Goal: Task Accomplishment & Management: Manage account settings

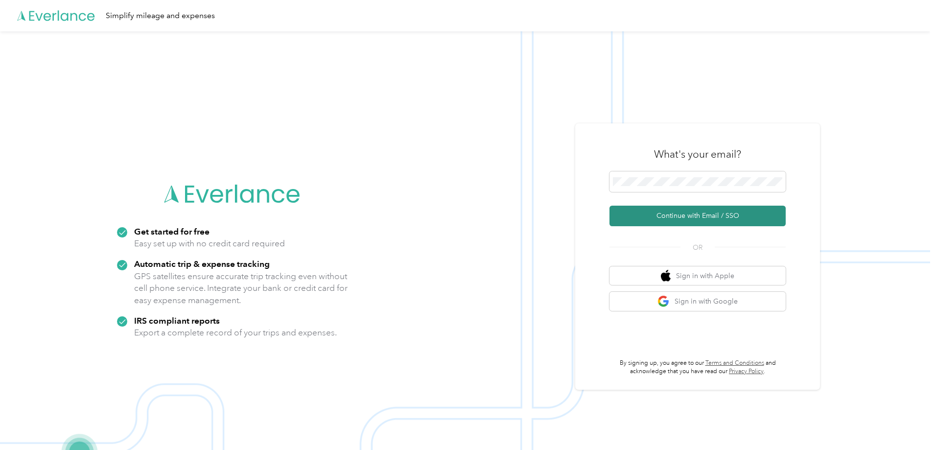
click at [691, 215] on button "Continue with Email / SSO" at bounding box center [697, 216] width 176 height 21
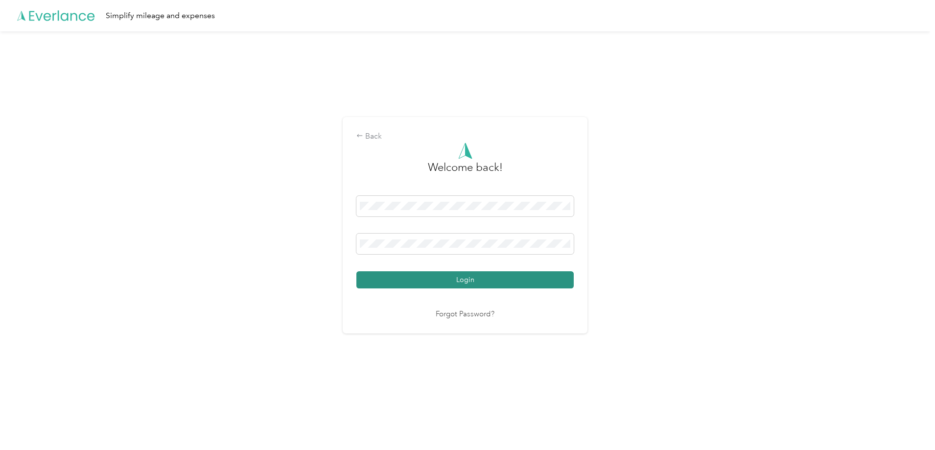
click at [461, 277] on button "Login" at bounding box center [464, 279] width 217 height 17
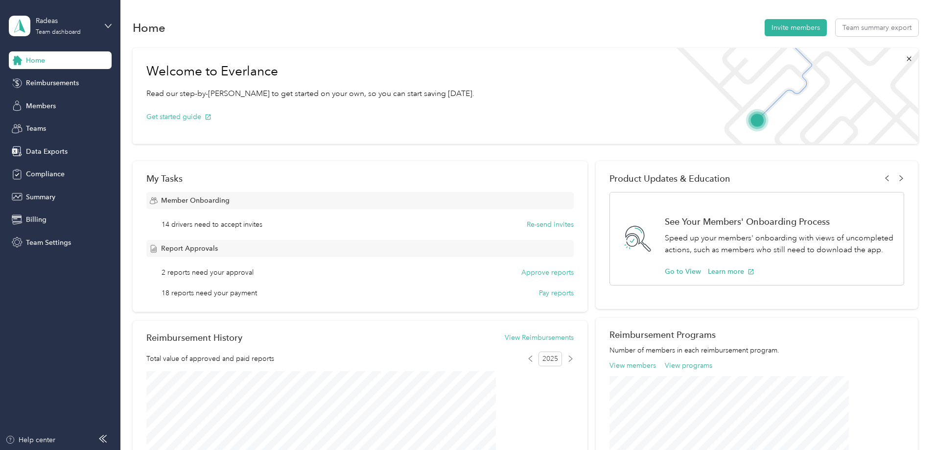
drag, startPoint x: 459, startPoint y: 279, endPoint x: 421, endPoint y: 32, distance: 249.5
click at [421, 32] on div "Home Invite members Team summary export" at bounding box center [526, 27] width 786 height 21
click at [55, 83] on span "Reimbursements" at bounding box center [52, 83] width 53 height 10
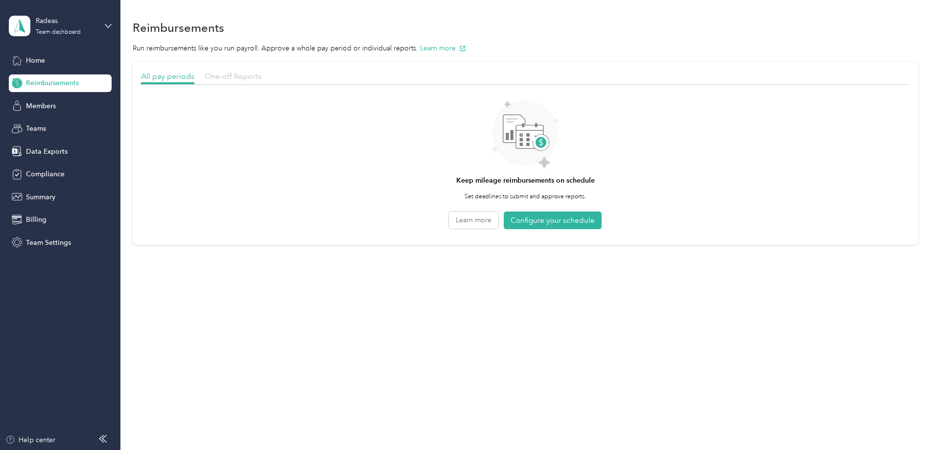
click at [261, 75] on span "One-off Reports" at bounding box center [233, 75] width 57 height 9
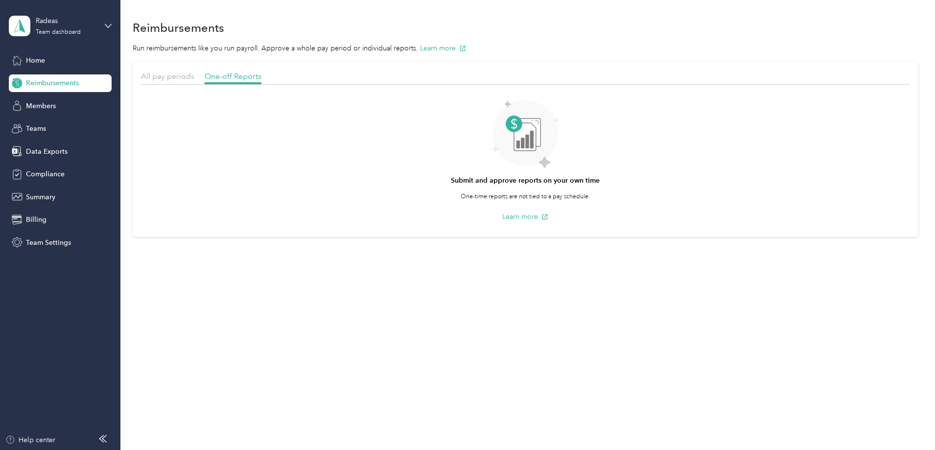
click at [72, 82] on span "Reimbursements" at bounding box center [52, 83] width 53 height 10
click at [85, 30] on div "Radeas Team dashboard" at bounding box center [66, 26] width 61 height 20
click at [318, 159] on div "Submit and approve reports on your own time One-time reports are not tied to a …" at bounding box center [525, 159] width 769 height 139
click at [57, 77] on div "Reimbursements" at bounding box center [60, 83] width 103 height 18
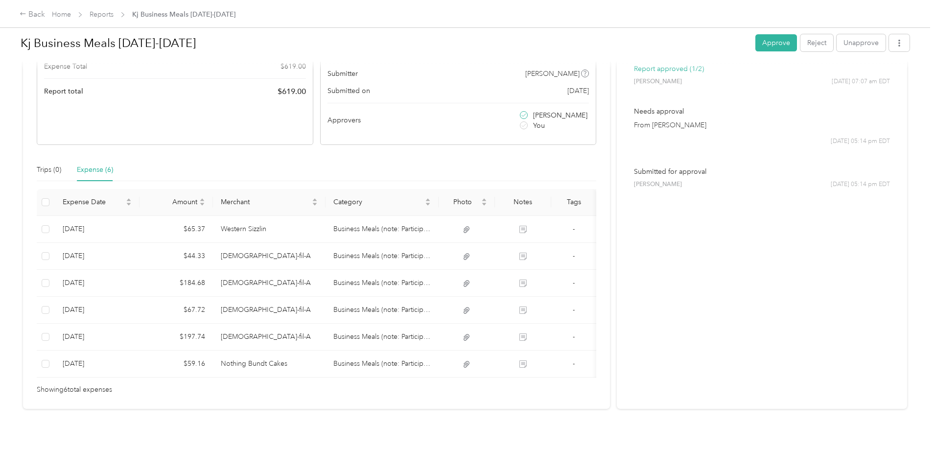
scroll to position [167, 0]
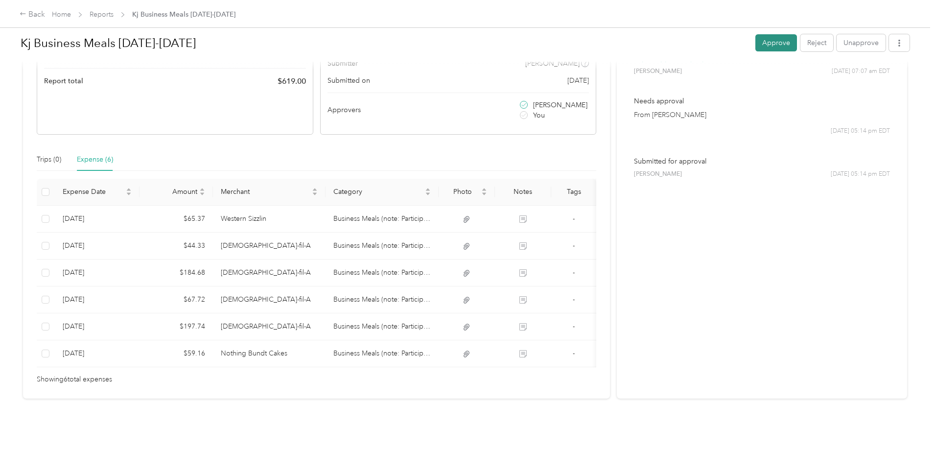
click at [755, 40] on button "Approve" at bounding box center [776, 42] width 42 height 17
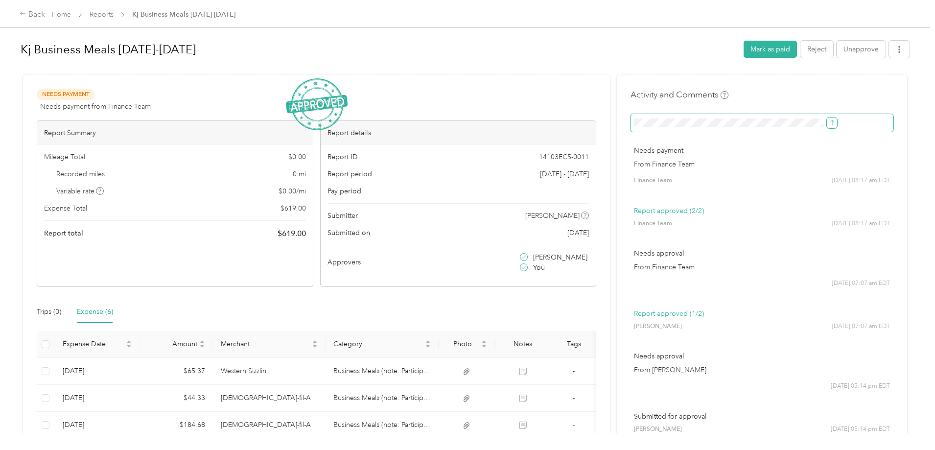
click at [829, 125] on icon "submit" at bounding box center [832, 122] width 7 height 7
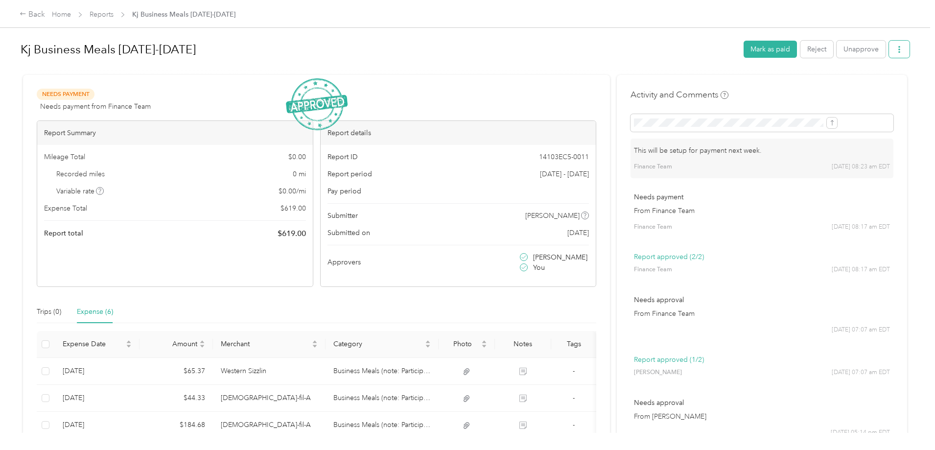
click at [896, 50] on icon "button" at bounding box center [899, 49] width 7 height 7
click at [817, 82] on div "Download" at bounding box center [794, 85] width 58 height 10
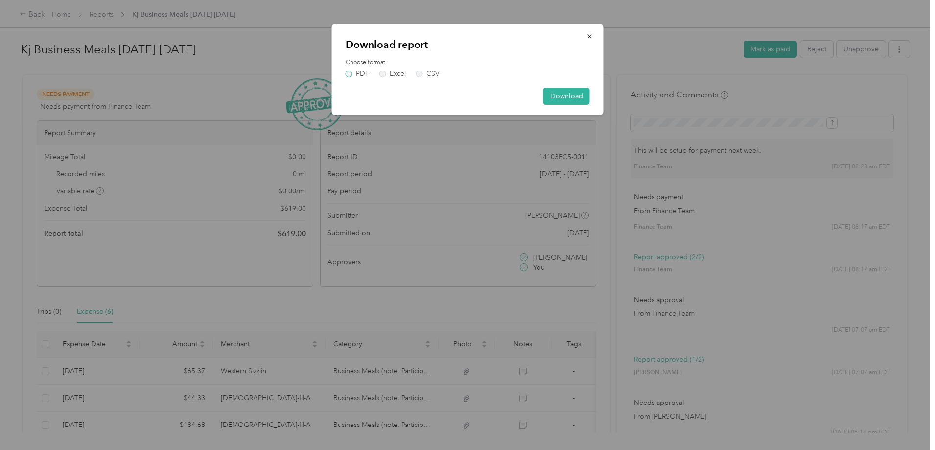
click at [347, 73] on label "PDF" at bounding box center [357, 73] width 23 height 7
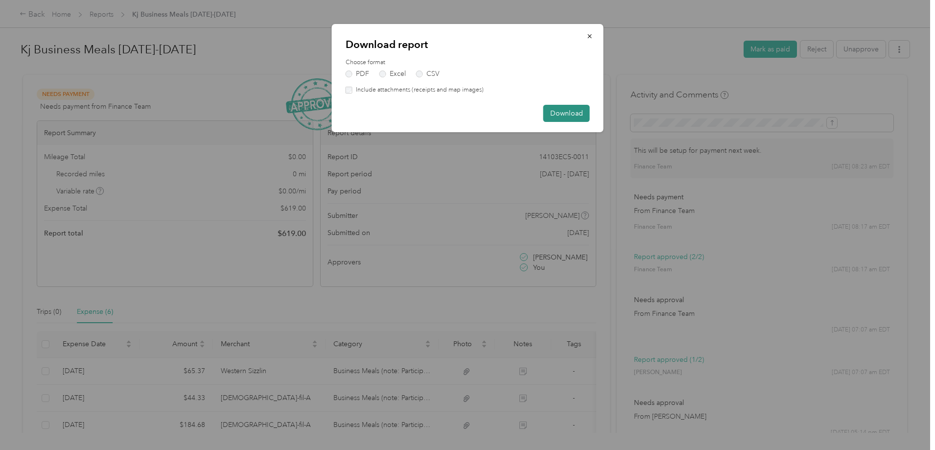
click at [558, 111] on button "Download" at bounding box center [566, 113] width 47 height 17
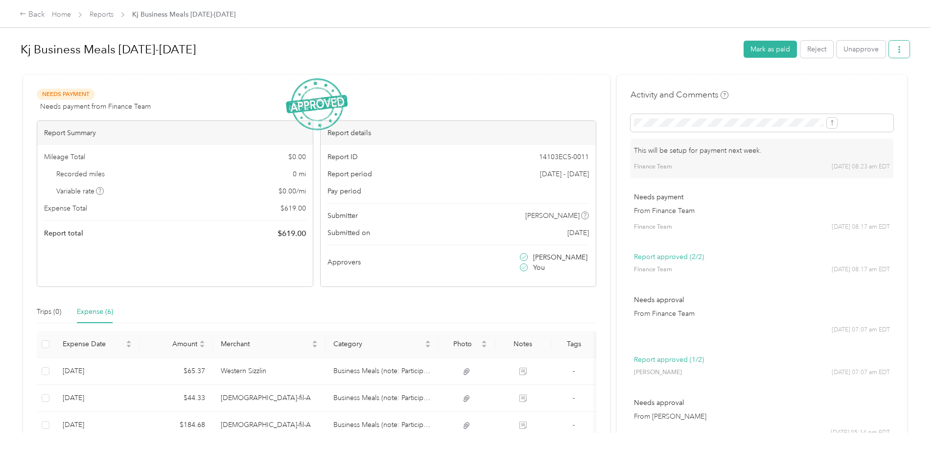
click at [889, 51] on button "button" at bounding box center [899, 49] width 21 height 17
click at [775, 89] on span "Download" at bounding box center [791, 85] width 32 height 10
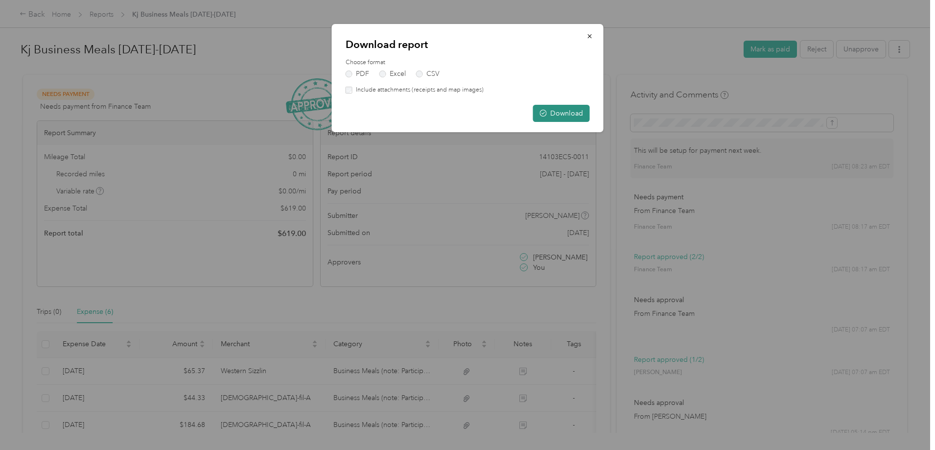
drag, startPoint x: 550, startPoint y: 116, endPoint x: 415, endPoint y: 66, distance: 143.9
click at [549, 116] on button "Download" at bounding box center [561, 113] width 57 height 17
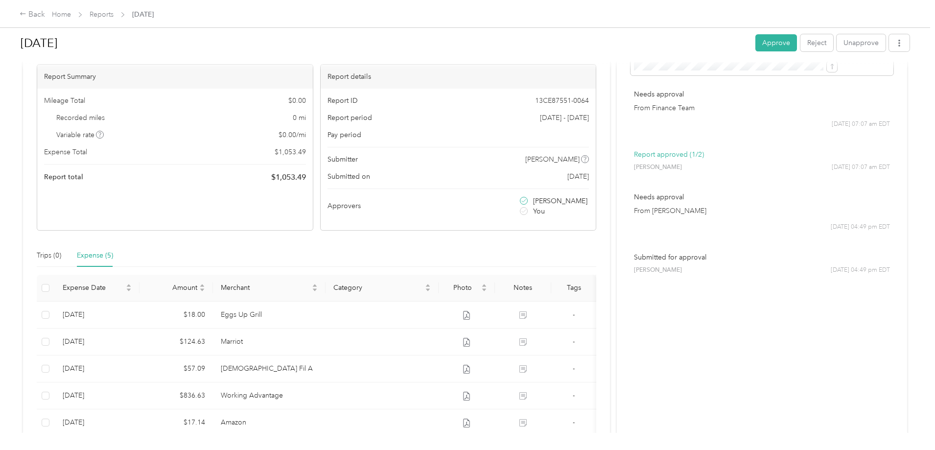
scroll to position [140, 0]
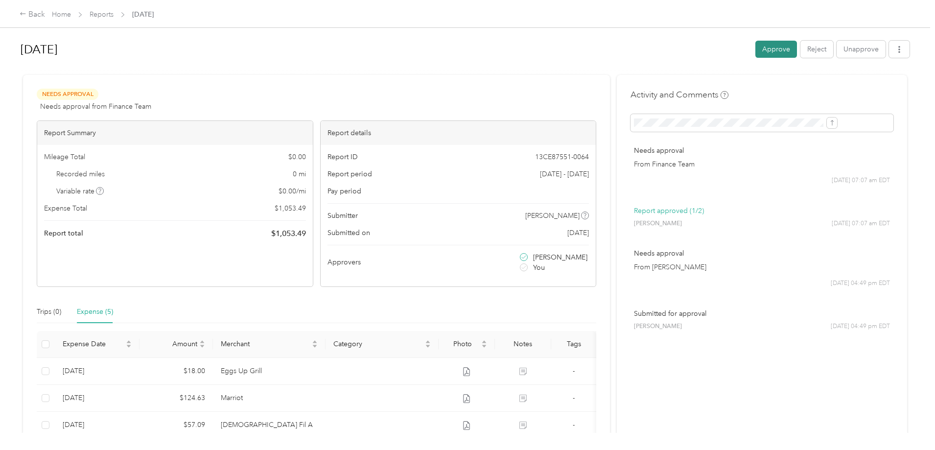
click at [755, 53] on button "Approve" at bounding box center [776, 49] width 42 height 17
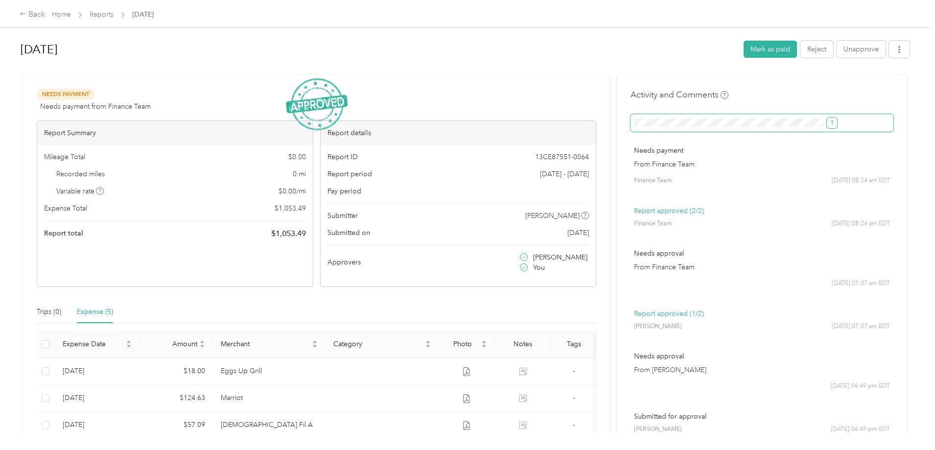
click at [829, 124] on icon "submit" at bounding box center [832, 122] width 7 height 7
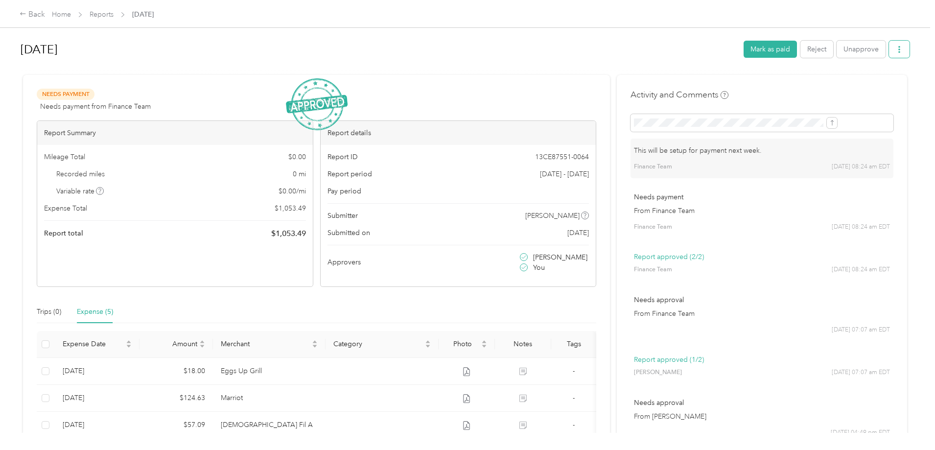
click at [889, 47] on button "button" at bounding box center [899, 49] width 21 height 17
click at [798, 88] on span "Download" at bounding box center [791, 85] width 32 height 10
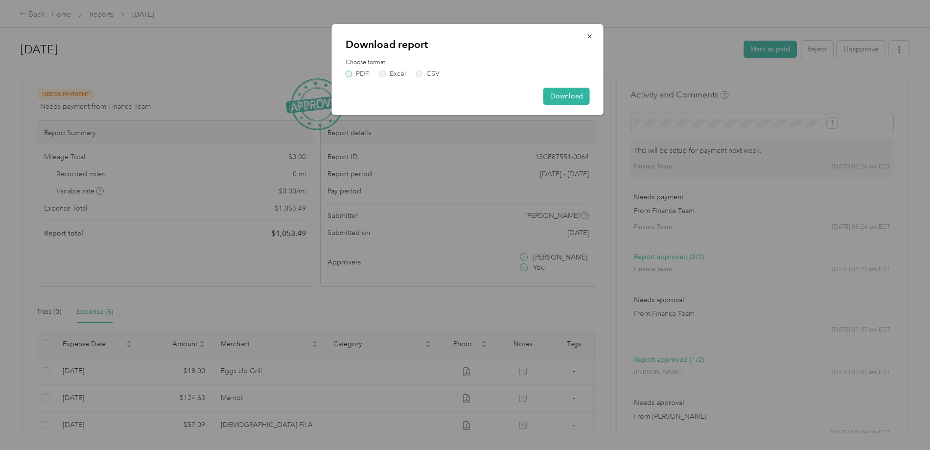
click at [351, 74] on label "PDF" at bounding box center [357, 73] width 23 height 7
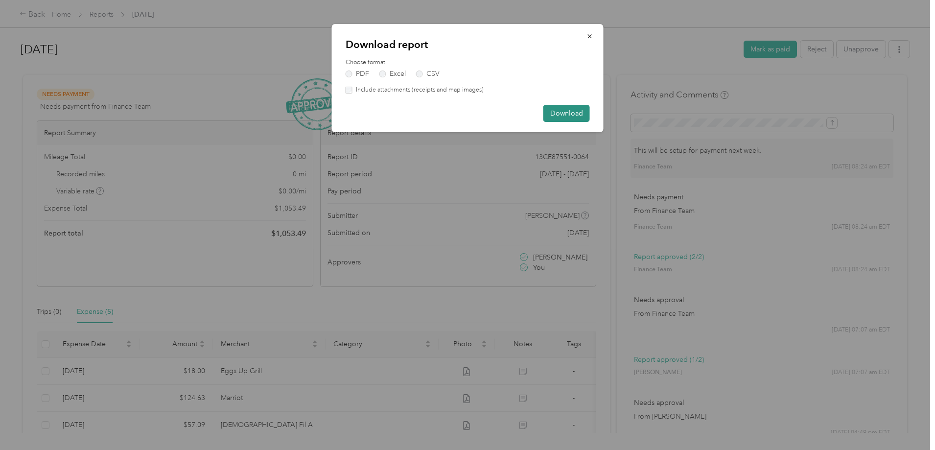
click at [575, 113] on button "Download" at bounding box center [566, 113] width 47 height 17
